Goal: Transaction & Acquisition: Purchase product/service

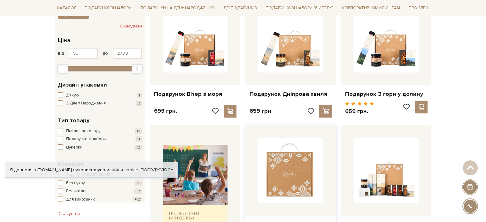
scroll to position [160, 0]
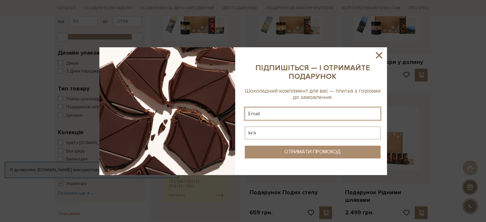
click at [291, 116] on input "text" at bounding box center [313, 113] width 136 height 13
type input "viktoriya-dmytruk@ukr.net"
click at [289, 133] on input "text" at bounding box center [313, 133] width 136 height 13
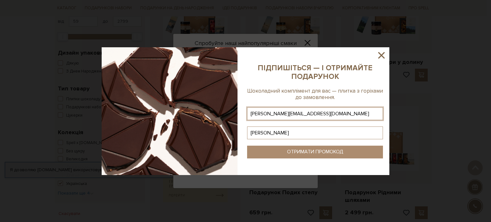
type input "Вікт"
click at [274, 134] on input "Вікт" at bounding box center [315, 133] width 136 height 13
click at [265, 132] on input "Вікт" at bounding box center [315, 133] width 136 height 13
click at [268, 132] on input "Вікт" at bounding box center [315, 133] width 136 height 13
click at [272, 134] on input "Вікт" at bounding box center [315, 133] width 136 height 13
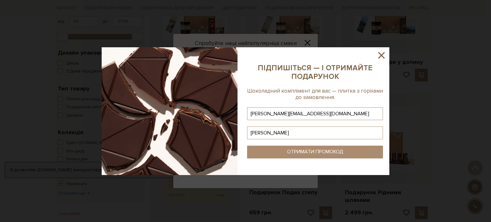
click at [321, 152] on div "ОТРИМАТИ ПРОМОКОД" at bounding box center [315, 152] width 56 height 6
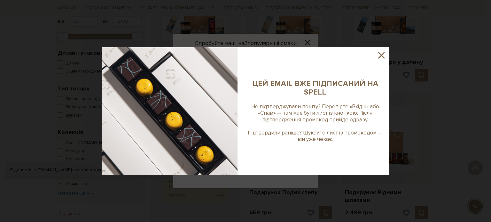
click at [381, 55] on icon at bounding box center [381, 55] width 6 height 6
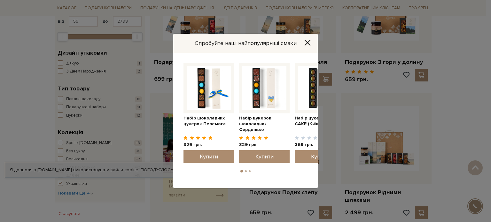
click at [310, 43] on icon "Close" at bounding box center [307, 43] width 6 height 6
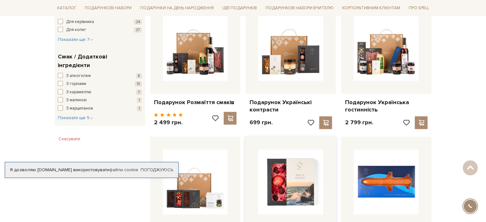
scroll to position [320, 0]
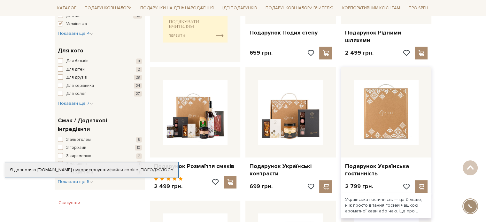
click at [386, 119] on img at bounding box center [386, 112] width 65 height 65
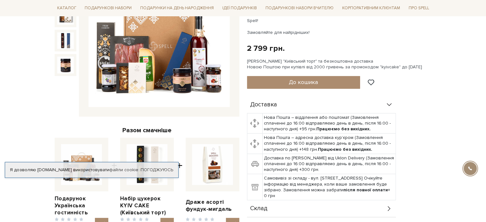
scroll to position [192, 0]
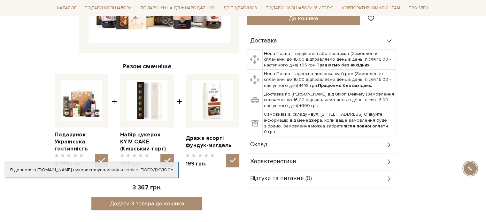
click at [310, 154] on div "Характеристики" at bounding box center [321, 162] width 149 height 17
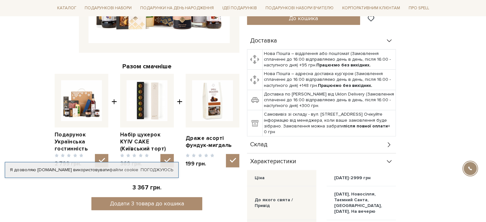
click at [317, 138] on div "Склад" at bounding box center [321, 145] width 149 height 17
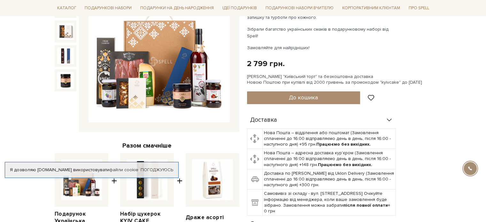
scroll to position [96, 0]
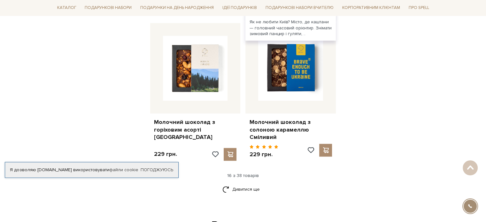
scroll to position [800, 0]
